Goal: Information Seeking & Learning: Check status

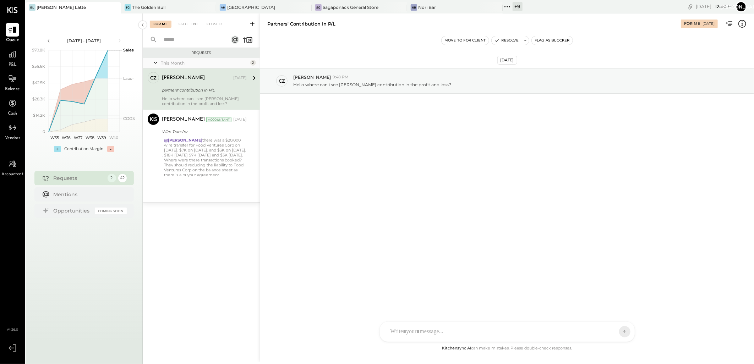
click at [52, 6] on div "[PERSON_NAME] Latte" at bounding box center [61, 7] width 49 height 6
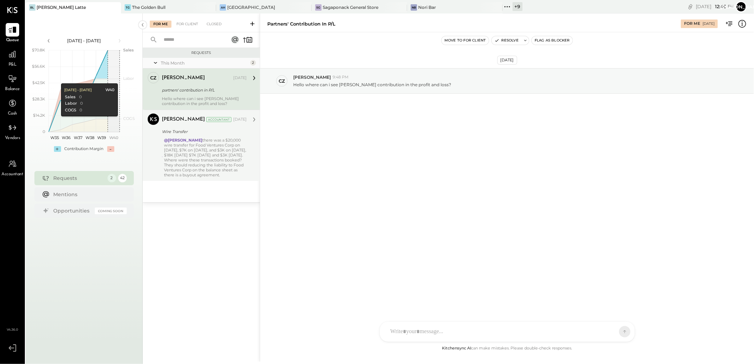
click at [200, 142] on div "@[PERSON_NAME] there was a $20,000 wire transfer for Food Ventures Corp on [DAT…" at bounding box center [205, 158] width 83 height 40
